Goal: Task Accomplishment & Management: Complete application form

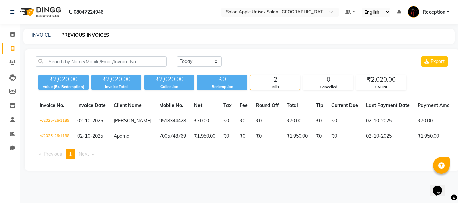
click at [41, 181] on main "INVOICE PREVIOUS INVOICES [DATE] [DATE] Custom Range Export ₹2,020.00 Value (Ex…" at bounding box center [239, 105] width 438 height 152
click at [13, 48] on icon at bounding box center [13, 48] width 4 height 5
select select "92"
select select "service"
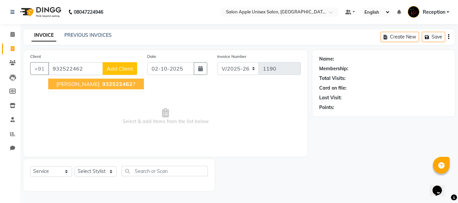
click at [102, 81] on span "932522462" at bounding box center [117, 84] width 30 height 7
type input "9325224627"
select select "1: Object"
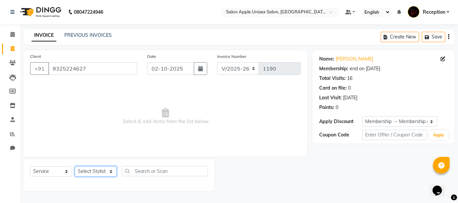
drag, startPoint x: 108, startPoint y: 171, endPoint x: 109, endPoint y: 167, distance: 3.8
click at [108, 171] on select "Select Stylist [PERSON_NAME] priyanka Reception [PERSON_NAME] [PERSON_NAME] tra…" at bounding box center [96, 172] width 42 height 10
select select "91669"
click at [75, 167] on select "Select Stylist [PERSON_NAME] priyanka Reception [PERSON_NAME] [PERSON_NAME] tra…" at bounding box center [96, 172] width 42 height 10
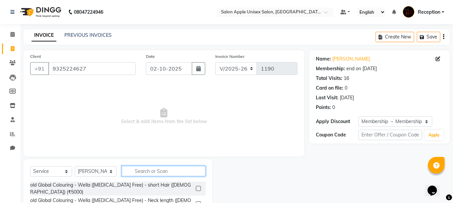
click at [149, 173] on input "text" at bounding box center [164, 171] width 84 height 10
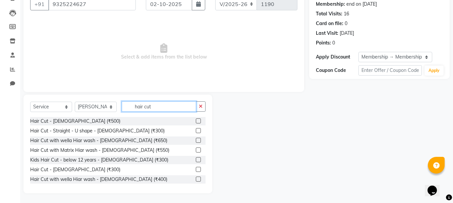
scroll to position [65, 0]
type input "hair cut"
click at [196, 168] on label at bounding box center [198, 169] width 5 height 5
click at [196, 168] on input "checkbox" at bounding box center [198, 170] width 4 height 4
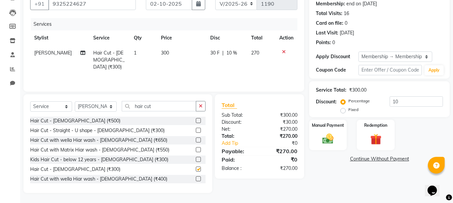
checkbox input "false"
drag, startPoint x: 189, startPoint y: 108, endPoint x: 2, endPoint y: 89, distance: 187.7
click at [0, 101] on app-home "08047224946 Select Location × Salon Apple Unisex Salon, [GEOGRAPHIC_DATA] Defau…" at bounding box center [226, 69] width 453 height 269
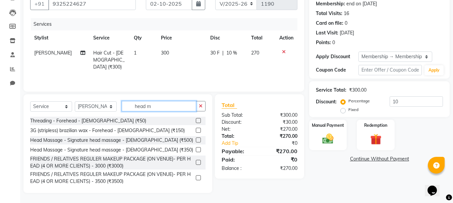
type input "head m"
click at [196, 149] on label at bounding box center [198, 150] width 5 height 5
click at [196, 149] on input "checkbox" at bounding box center [198, 150] width 4 height 4
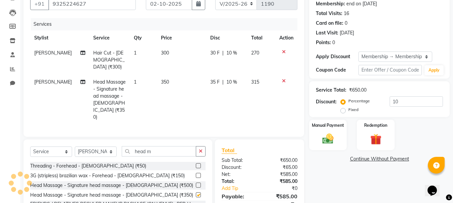
checkbox input "false"
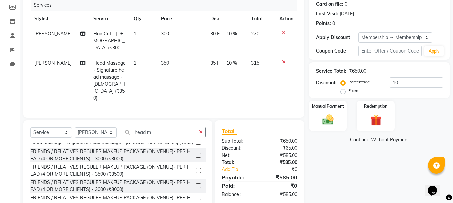
scroll to position [94, 0]
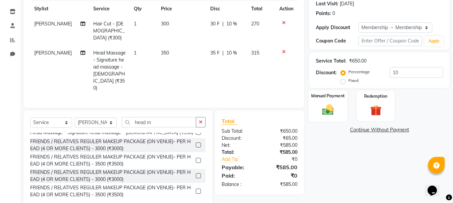
click at [328, 107] on img at bounding box center [327, 109] width 19 height 13
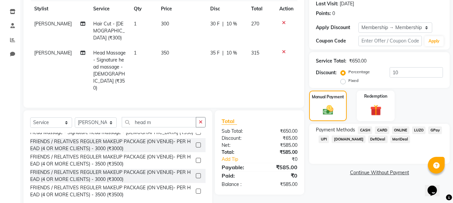
click at [402, 129] on span "ONLINE" at bounding box center [400, 131] width 17 height 8
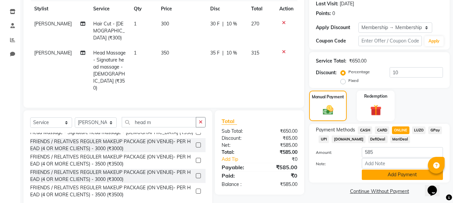
click at [392, 175] on button "Add Payment" at bounding box center [402, 175] width 81 height 10
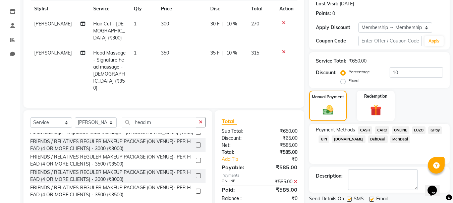
scroll to position [117, 0]
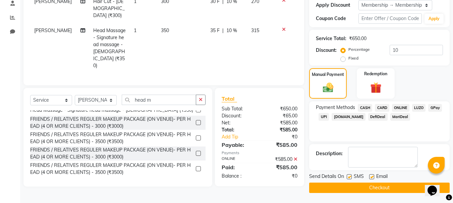
click at [382, 188] on button "Checkout" at bounding box center [379, 188] width 140 height 10
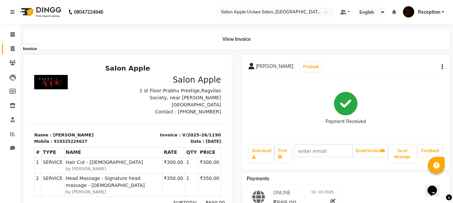
click at [12, 49] on icon at bounding box center [13, 48] width 4 height 5
select select "service"
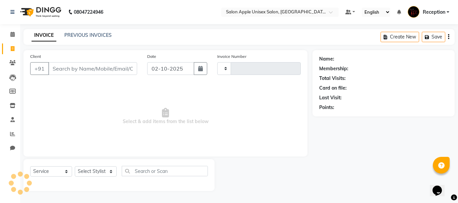
type input "1191"
select select "92"
click at [80, 36] on link "PREVIOUS INVOICES" at bounding box center [87, 35] width 47 height 6
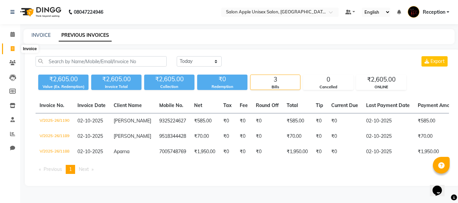
click at [12, 47] on icon at bounding box center [13, 48] width 4 height 5
select select "92"
select select "service"
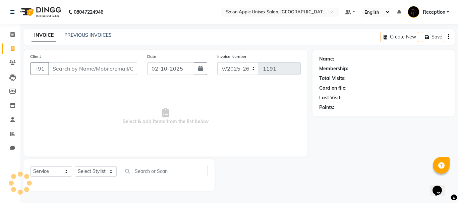
click at [74, 70] on input "Client" at bounding box center [92, 68] width 89 height 13
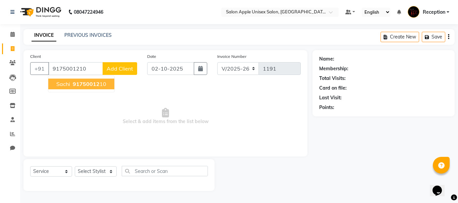
type input "9175001210"
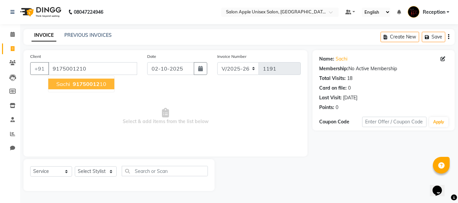
click at [87, 84] on span "91750012" at bounding box center [86, 84] width 27 height 7
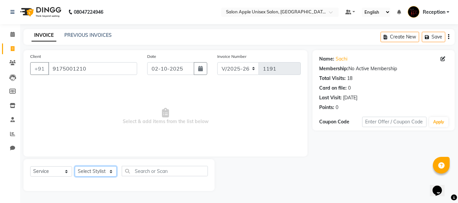
click at [87, 170] on select "Select Stylist [PERSON_NAME] priyanka Reception [PERSON_NAME] [PERSON_NAME] tra…" at bounding box center [96, 172] width 42 height 10
select select "7984"
click at [75, 167] on select "Select Stylist [PERSON_NAME] priyanka Reception [PERSON_NAME] [PERSON_NAME] tra…" at bounding box center [96, 172] width 42 height 10
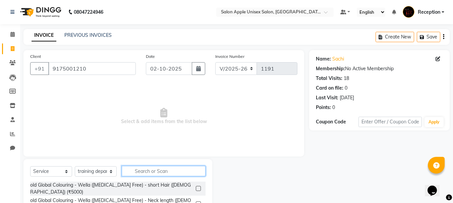
click at [133, 174] on input "text" at bounding box center [164, 171] width 84 height 10
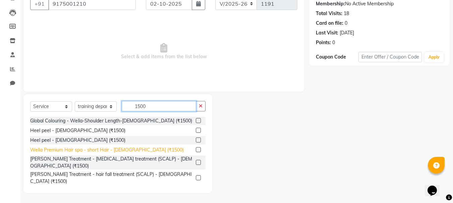
scroll to position [34, 0]
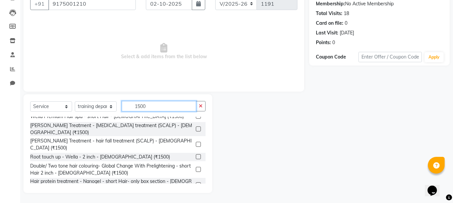
type input "1500"
click at [196, 127] on label at bounding box center [198, 129] width 5 height 5
click at [196, 127] on input "checkbox" at bounding box center [198, 129] width 4 height 4
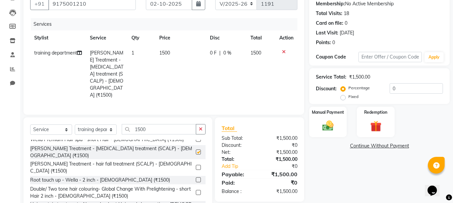
checkbox input "false"
click at [327, 121] on img at bounding box center [327, 125] width 19 height 13
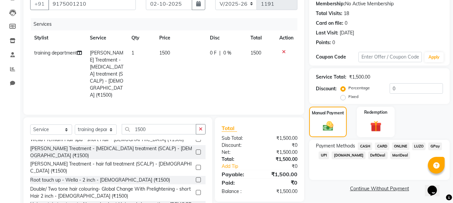
click at [399, 146] on span "ONLINE" at bounding box center [400, 147] width 17 height 8
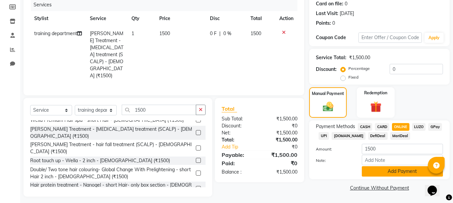
click at [391, 172] on button "Add Payment" at bounding box center [402, 172] width 81 height 10
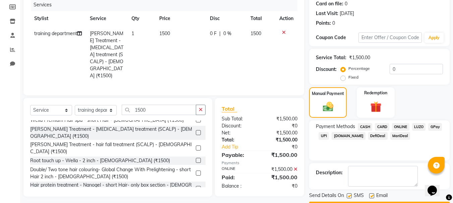
scroll to position [104, 0]
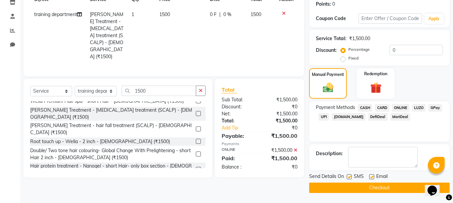
click at [373, 188] on button "Checkout" at bounding box center [379, 188] width 140 height 10
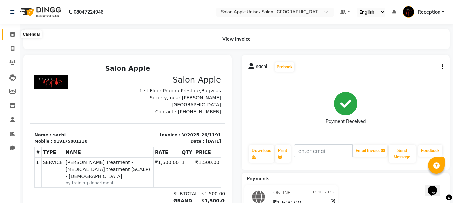
click at [9, 35] on span at bounding box center [13, 35] width 12 height 8
